Goal: Task Accomplishment & Management: Manage account settings

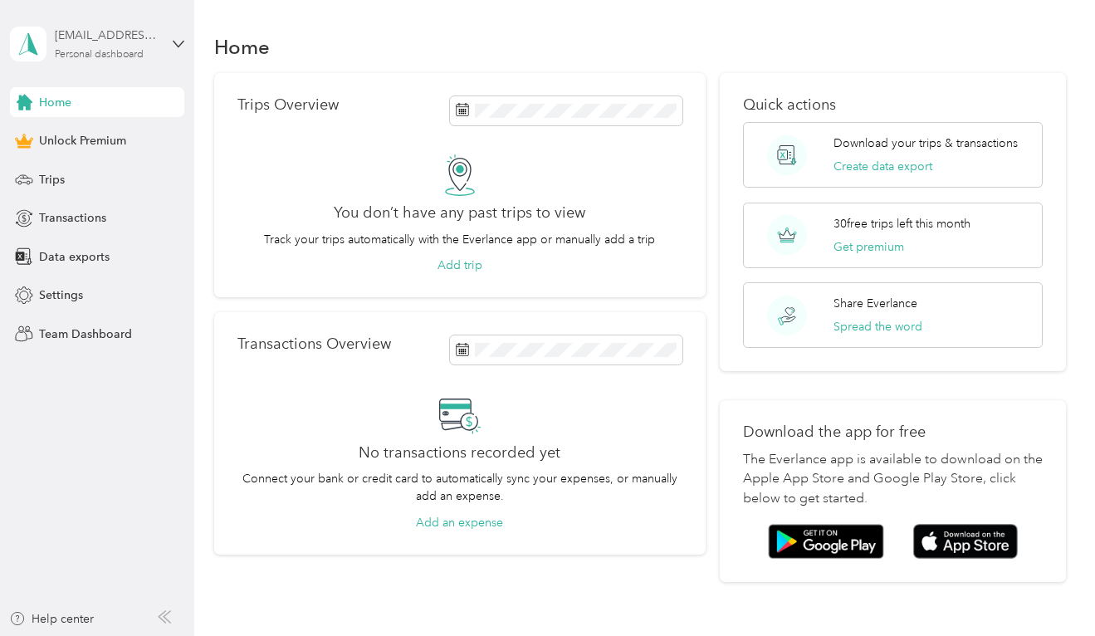
click at [117, 45] on div "[EMAIL_ADDRESS][PERSON_NAME][DOMAIN_NAME] Personal dashboard" at bounding box center [107, 43] width 104 height 33
click at [136, 85] on span "[EMAIL_ADDRESS][PERSON_NAME][DOMAIN_NAME]" at bounding box center [266, 89] width 293 height 14
click at [129, 44] on div "[EMAIL_ADDRESS][PERSON_NAME][DOMAIN_NAME]" at bounding box center [107, 35] width 104 height 17
click at [158, 244] on div "Data exports" at bounding box center [97, 257] width 174 height 30
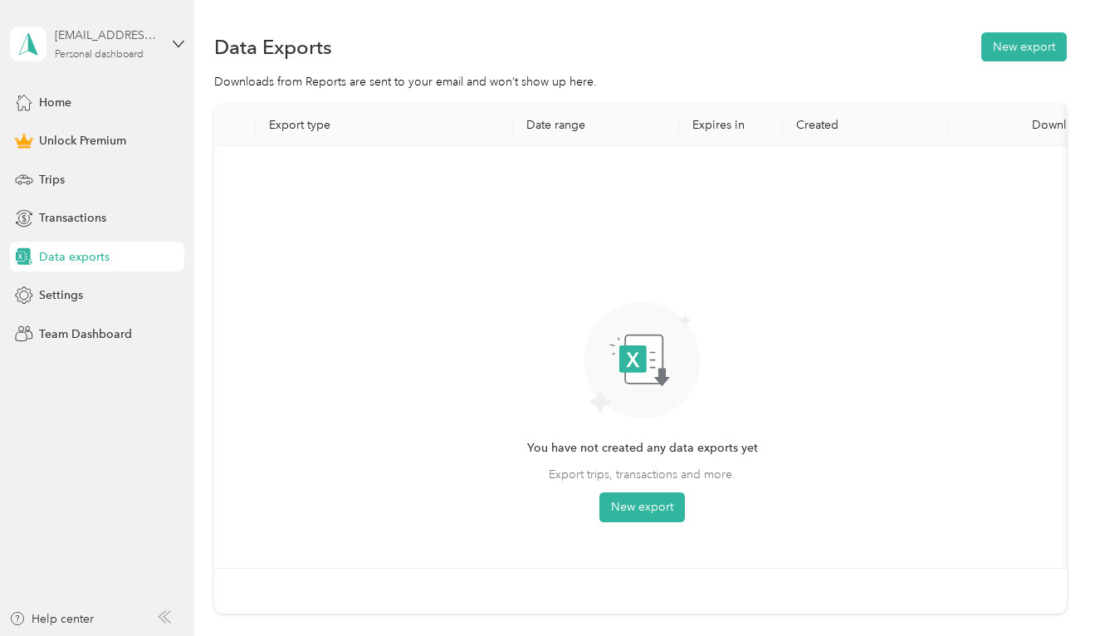
click at [118, 47] on div "[EMAIL_ADDRESS][PERSON_NAME][DOMAIN_NAME] Personal dashboard" at bounding box center [107, 43] width 104 height 33
click at [137, 190] on div "Trips" at bounding box center [97, 179] width 174 height 30
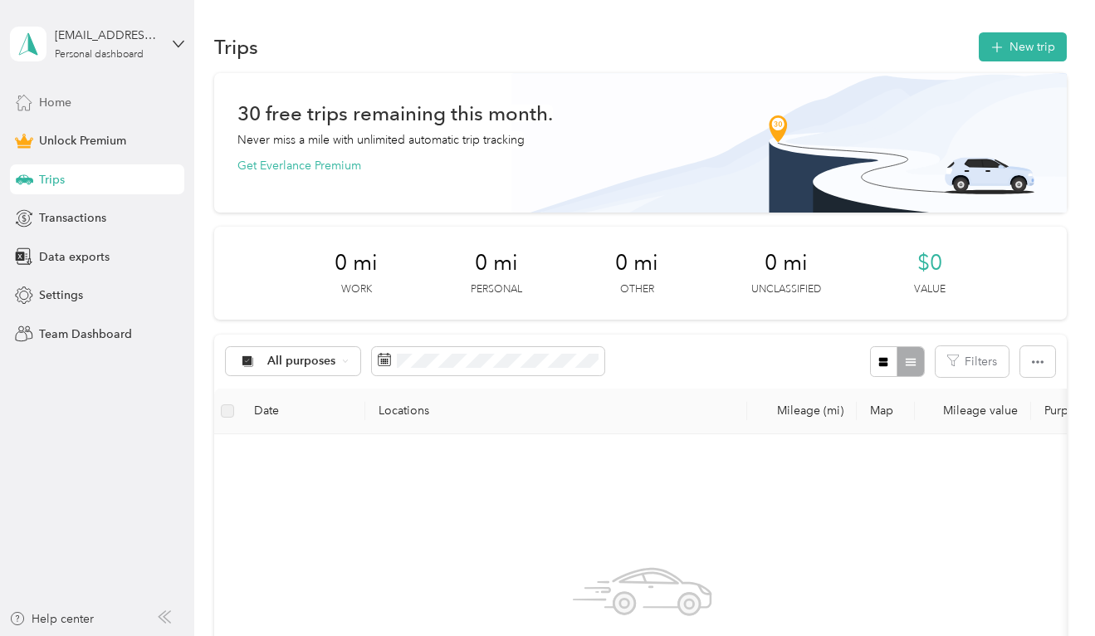
click at [110, 108] on div "Home" at bounding box center [97, 102] width 174 height 30
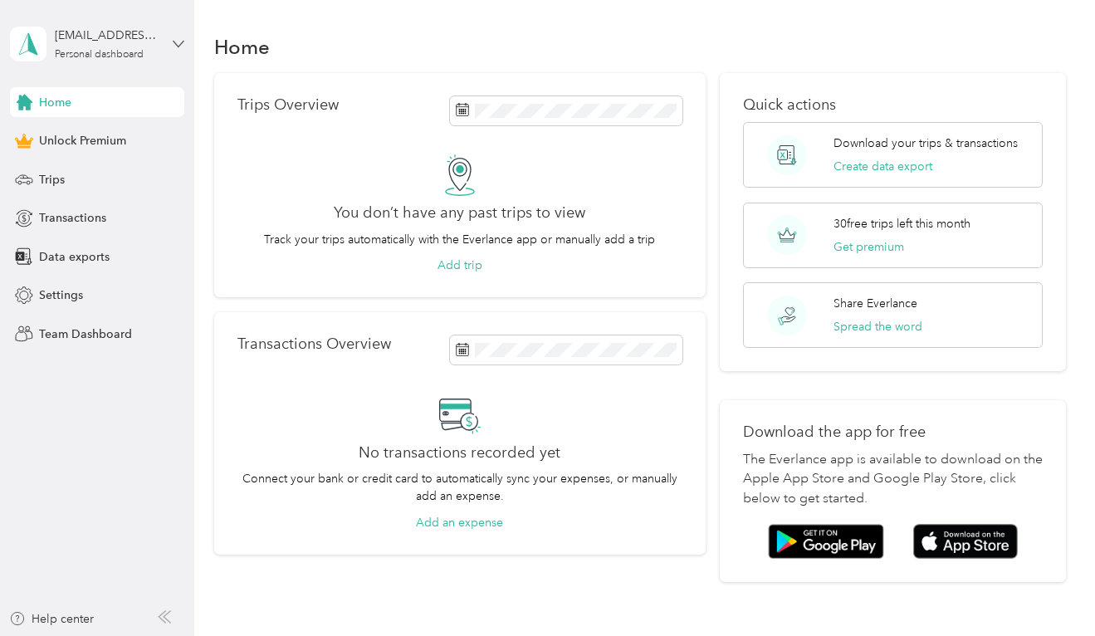
click at [178, 42] on icon at bounding box center [179, 44] width 12 height 12
click at [126, 130] on div "Log out" at bounding box center [232, 136] width 420 height 29
